Goal: Task Accomplishment & Management: Use online tool/utility

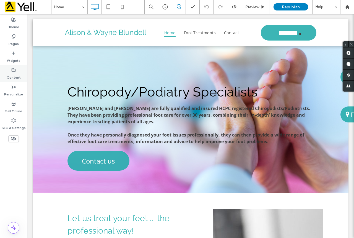
click at [13, 78] on label "Content" at bounding box center [14, 76] width 14 height 8
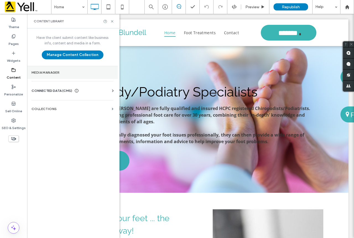
click at [51, 72] on label "Media Manager" at bounding box center [72, 73] width 82 height 4
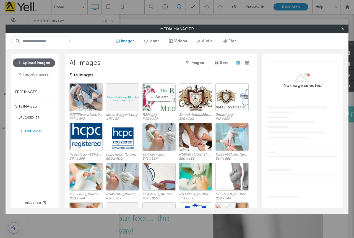
click at [166, 106] on div "Select" at bounding box center [158, 97] width 33 height 28
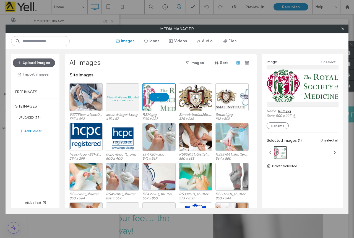
click at [287, 112] on link "RSM.jpg" at bounding box center [284, 111] width 13 height 4
click at [197, 102] on div "Select" at bounding box center [195, 97] width 33 height 28
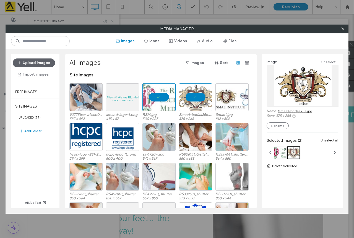
click at [298, 111] on link "Smae1-bddaa25e.jpg" at bounding box center [295, 111] width 34 height 4
click at [122, 144] on div "Select" at bounding box center [122, 137] width 33 height 28
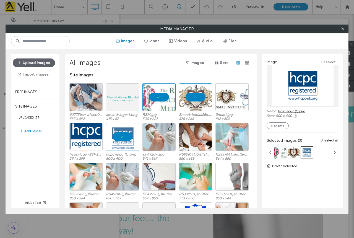
click at [300, 112] on link "hcpc-logo (1).png" at bounding box center [291, 111] width 27 height 4
click at [84, 91] on div "Select" at bounding box center [85, 97] width 33 height 28
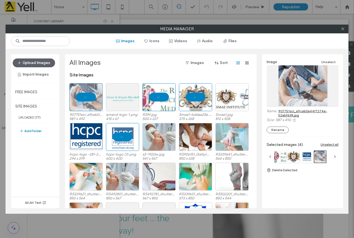
click at [288, 111] on link "907751scr_a9ceb0a44f7274e-52abf638.jpg" at bounding box center [308, 113] width 60 height 8
click at [163, 146] on div "Select" at bounding box center [158, 137] width 33 height 28
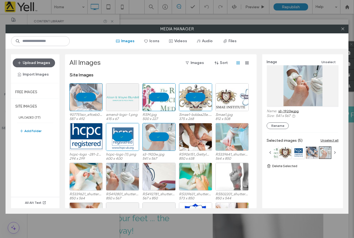
click at [290, 111] on link "s3-1920w.jpg" at bounding box center [288, 111] width 20 height 4
click at [200, 144] on div "Select" at bounding box center [195, 137] width 33 height 28
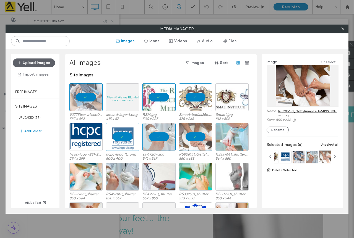
click at [296, 111] on link "RS906151_GettyImages-165899083-scr.jpg" at bounding box center [308, 113] width 60 height 8
click at [231, 145] on div "Select" at bounding box center [231, 137] width 33 height 28
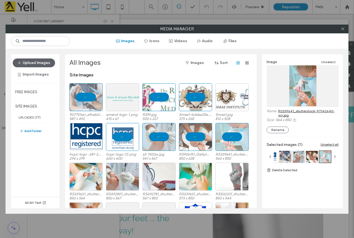
click at [302, 111] on link "RS339641_shutterstock-97342640-scr.jpg" at bounding box center [308, 113] width 60 height 8
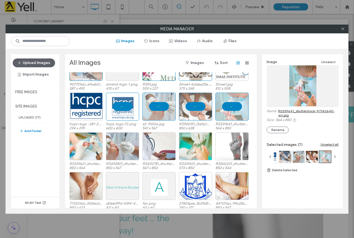
scroll to position [34, 0]
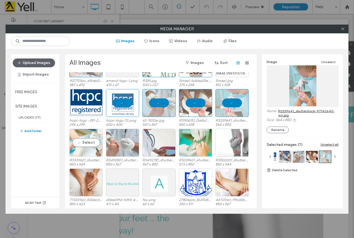
click at [98, 148] on div "Select" at bounding box center [85, 143] width 33 height 28
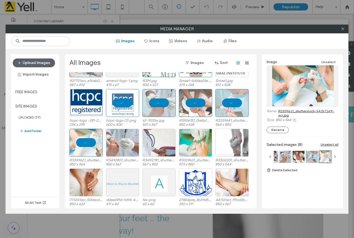
click at [310, 109] on link "RS339621_shutterstock-54257269-scr.jpg" at bounding box center [308, 113] width 60 height 8
click at [127, 145] on div "Select" at bounding box center [122, 143] width 33 height 28
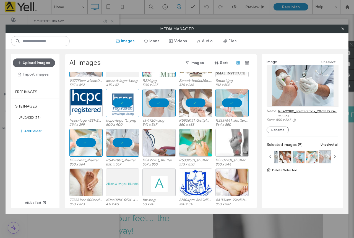
click at [304, 110] on link "RS492801_shutterstock_207837994-scr.jpg" at bounding box center [308, 113] width 60 height 8
click at [163, 148] on div "Select" at bounding box center [158, 143] width 33 height 28
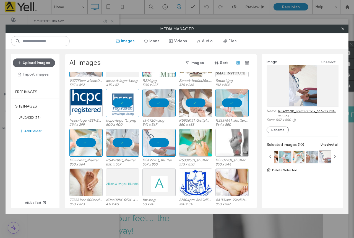
click at [285, 111] on link "RS492781_shutterstock_166739981-scr.jpg" at bounding box center [308, 113] width 60 height 8
click at [199, 145] on div "Select" at bounding box center [195, 143] width 33 height 28
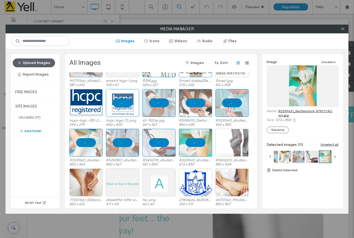
click at [294, 111] on link "RS339631_shutterstock-87817240-scr.jpg" at bounding box center [308, 113] width 60 height 8
click at [238, 152] on div "Select" at bounding box center [231, 143] width 33 height 28
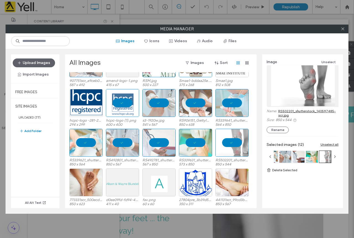
click at [298, 112] on link "RS502201_shutterstock_140597485-scr.jpg" at bounding box center [308, 113] width 60 height 8
click at [92, 187] on div "Select" at bounding box center [85, 183] width 33 height 28
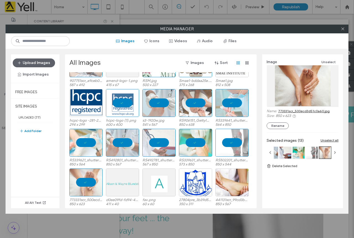
click at [297, 112] on link "773331scr_500ecd3d51c0a60.jpg" at bounding box center [303, 111] width 51 height 4
click at [193, 188] on div "Select" at bounding box center [195, 183] width 33 height 28
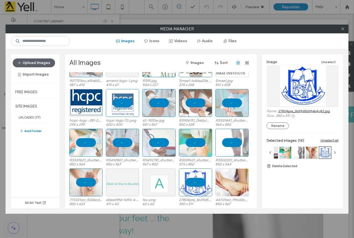
click at [309, 112] on link "27804pre_3b39d5b39eb4c82.jpg" at bounding box center [304, 111] width 52 height 4
click at [236, 190] on div "Select" at bounding box center [231, 183] width 33 height 28
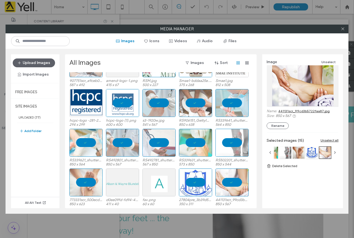
click at [296, 110] on link "441131scr_99cd3b5722faa87.jpg" at bounding box center [303, 111] width 51 height 4
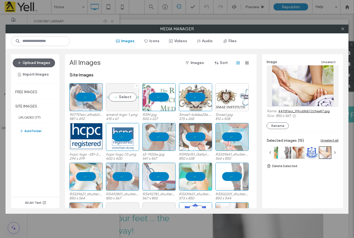
click at [133, 104] on div "Select" at bounding box center [122, 97] width 33 height 28
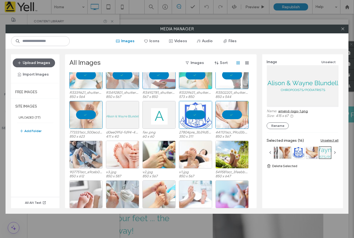
scroll to position [111, 0]
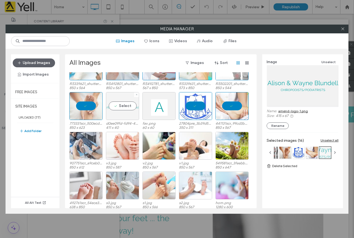
click at [127, 117] on div "Select" at bounding box center [122, 106] width 33 height 28
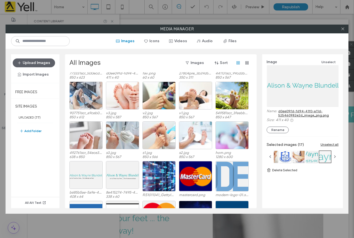
scroll to position [166, 0]
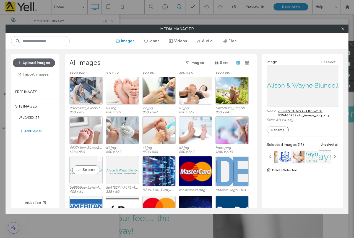
click at [87, 173] on div "Select" at bounding box center [85, 170] width 33 height 28
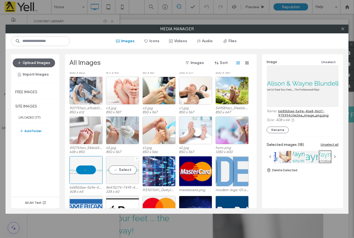
click at [120, 174] on div "Select" at bounding box center [122, 170] width 33 height 28
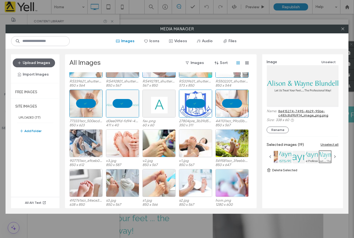
scroll to position [128, 0]
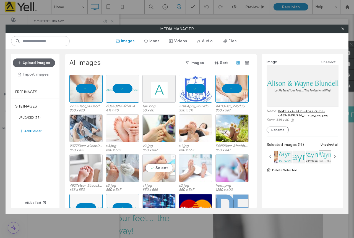
click at [162, 176] on div "Select" at bounding box center [158, 168] width 33 height 28
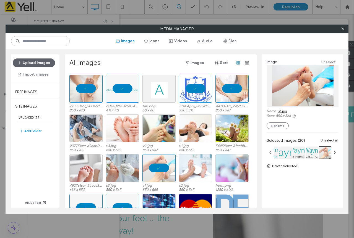
click at [282, 110] on link "s1.jpg" at bounding box center [282, 111] width 9 height 4
click at [162, 128] on div "Select" at bounding box center [158, 129] width 33 height 28
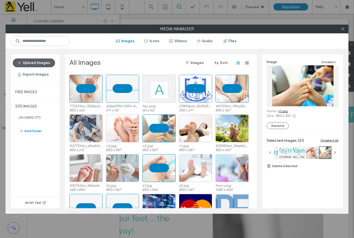
click at [284, 112] on link "v2.jpg" at bounding box center [282, 111] width 9 height 4
click at [233, 140] on div "Select" at bounding box center [231, 129] width 33 height 28
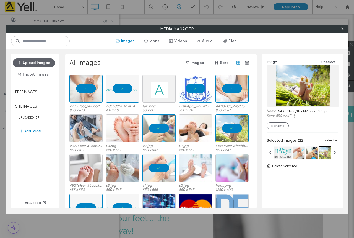
click at [292, 111] on link "549581scr_3feebb1f7a75051.jpg" at bounding box center [303, 111] width 50 height 4
click at [235, 175] on div "Select" at bounding box center [231, 168] width 33 height 28
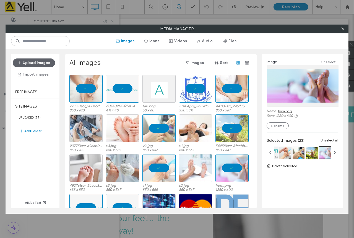
click at [285, 112] on link "hom.png" at bounding box center [285, 111] width 14 height 4
click at [90, 175] on div "Select" at bounding box center [85, 168] width 33 height 28
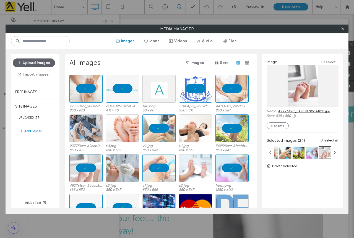
click at [299, 112] on link "492761scr_54ece370534f033.jpg" at bounding box center [304, 111] width 52 height 4
click at [199, 168] on div "Select" at bounding box center [195, 168] width 33 height 28
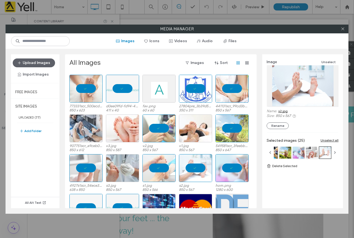
click at [286, 111] on link "s2.jpg" at bounding box center [282, 111] width 9 height 4
click at [124, 135] on div "Select" at bounding box center [122, 129] width 33 height 28
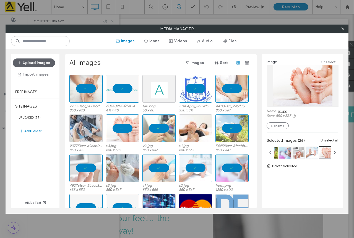
click at [283, 112] on link "v3.jpg" at bounding box center [282, 111] width 9 height 4
click at [86, 136] on div "Select" at bounding box center [85, 129] width 33 height 28
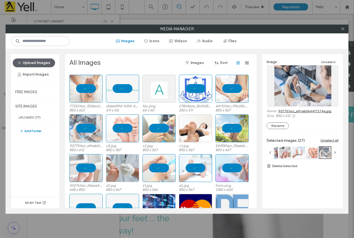
click at [300, 111] on link "907751scr_a9ceb0a44f7274e.jpg" at bounding box center [304, 111] width 53 height 4
